Goal: Find specific page/section: Find specific page/section

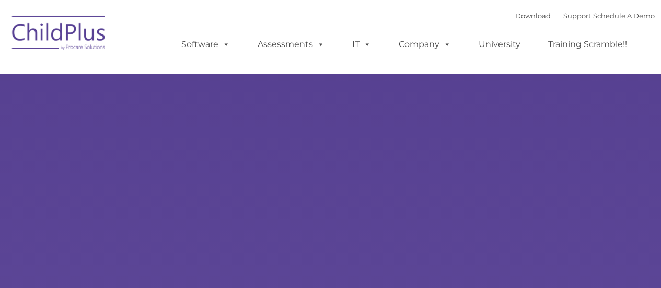
type input ""
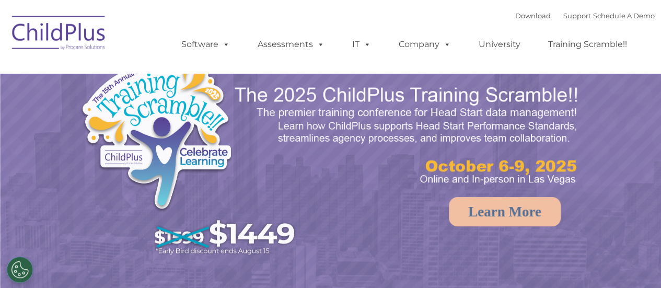
select select "MEDIUM"
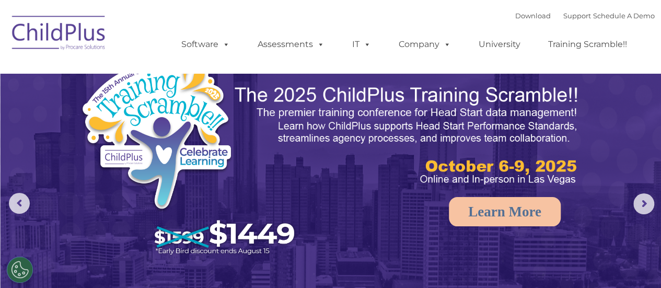
click at [65, 22] on img at bounding box center [59, 34] width 105 height 52
select select "MEDIUM"
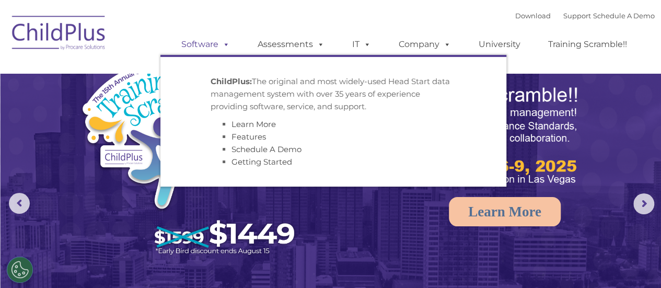
click at [207, 47] on link "Software" at bounding box center [206, 44] width 70 height 21
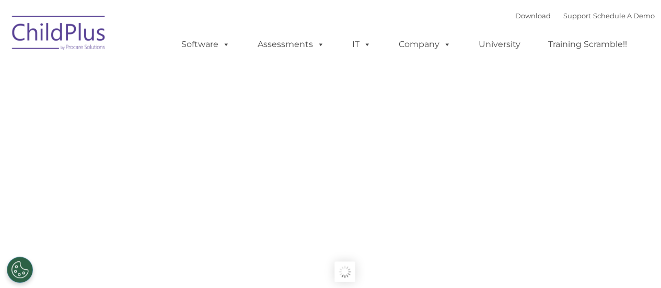
type input ""
